Goal: Navigation & Orientation: Find specific page/section

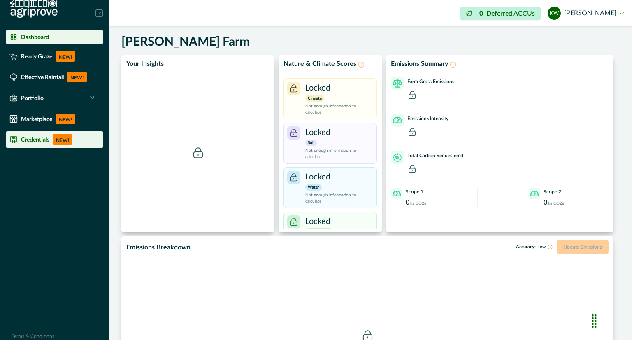
click at [33, 136] on p "Credentials" at bounding box center [35, 139] width 28 height 7
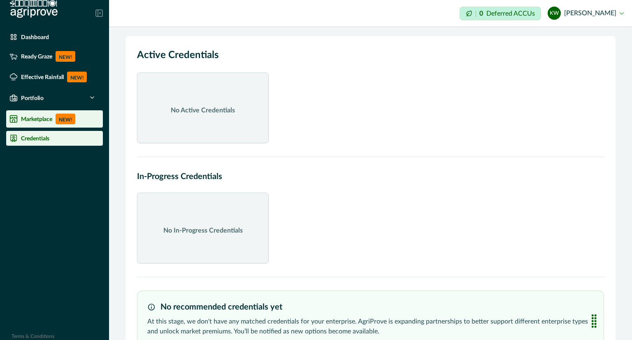
click at [30, 122] on div "Marketplace NEW!" at bounding box center [54, 119] width 90 height 11
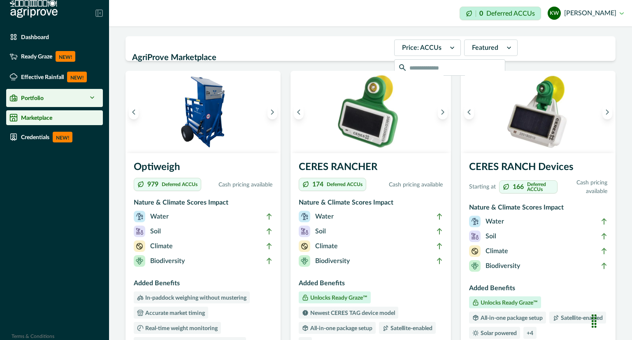
click at [42, 98] on p "Portfolio" at bounding box center [32, 98] width 23 height 7
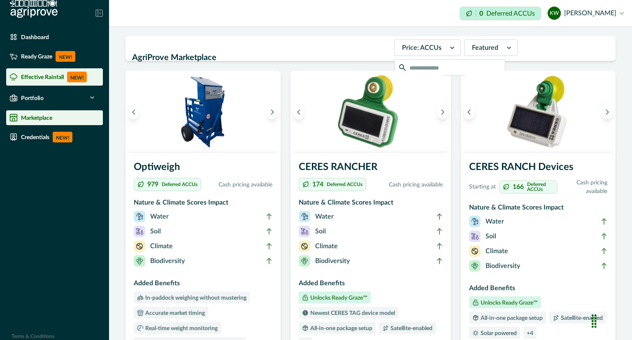
click at [42, 78] on p "Effective Rainfall" at bounding box center [42, 77] width 43 height 7
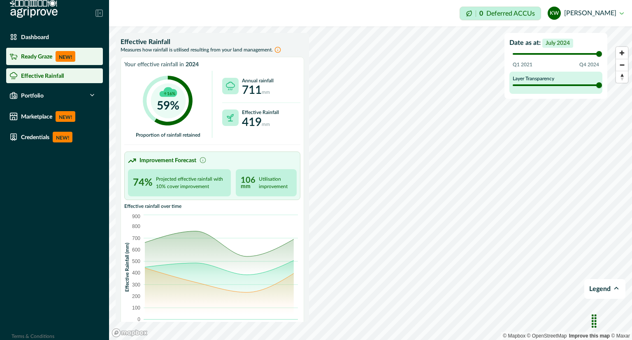
click at [47, 58] on p "Ready Graze" at bounding box center [36, 56] width 31 height 7
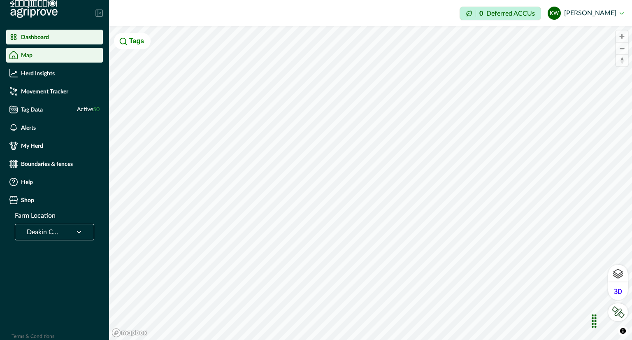
click at [53, 40] on div "Dashboard" at bounding box center [54, 37] width 90 height 8
